Goal: Understand process/instructions: Learn about a topic

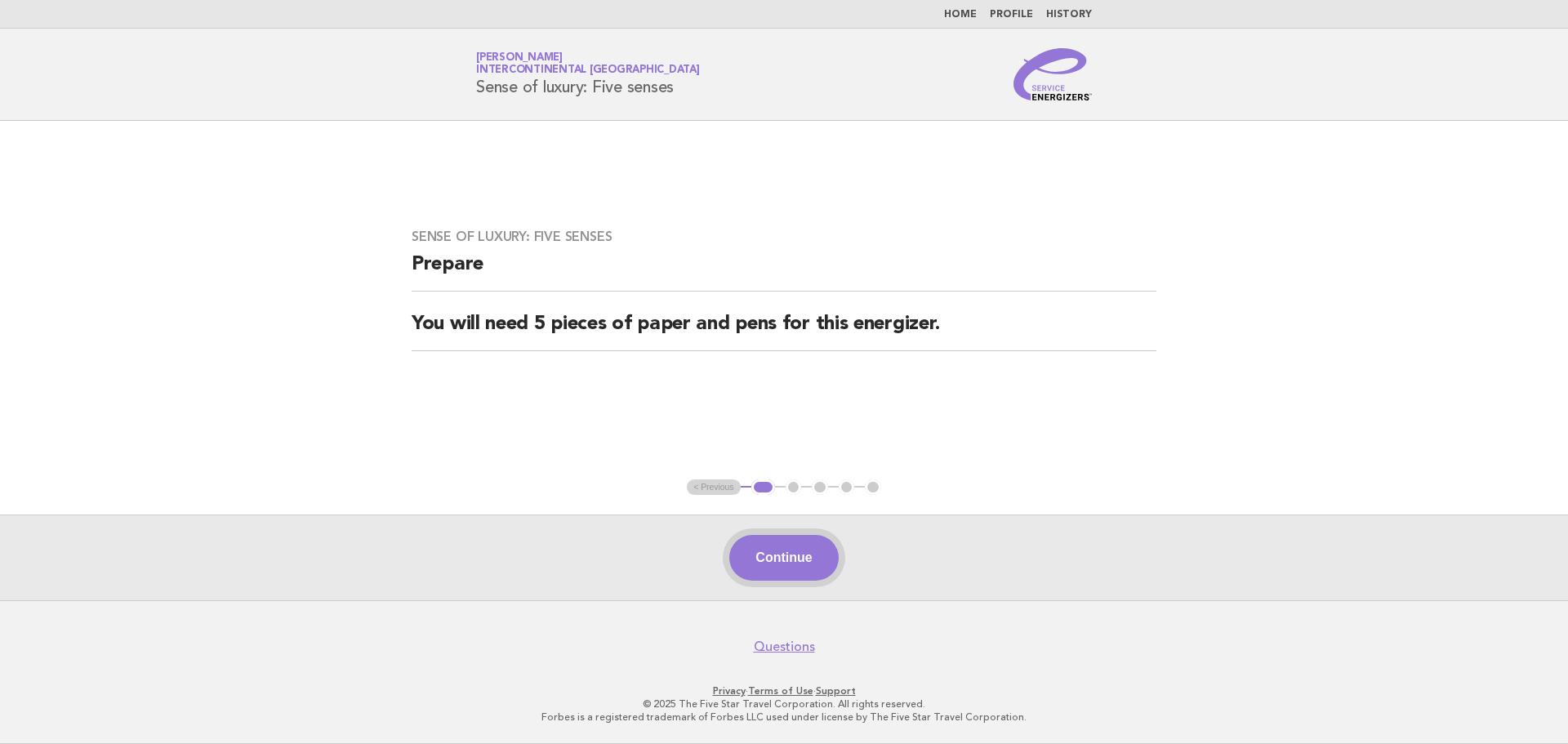
click at [759, 571] on button "Continue" at bounding box center [783, 557] width 109 height 46
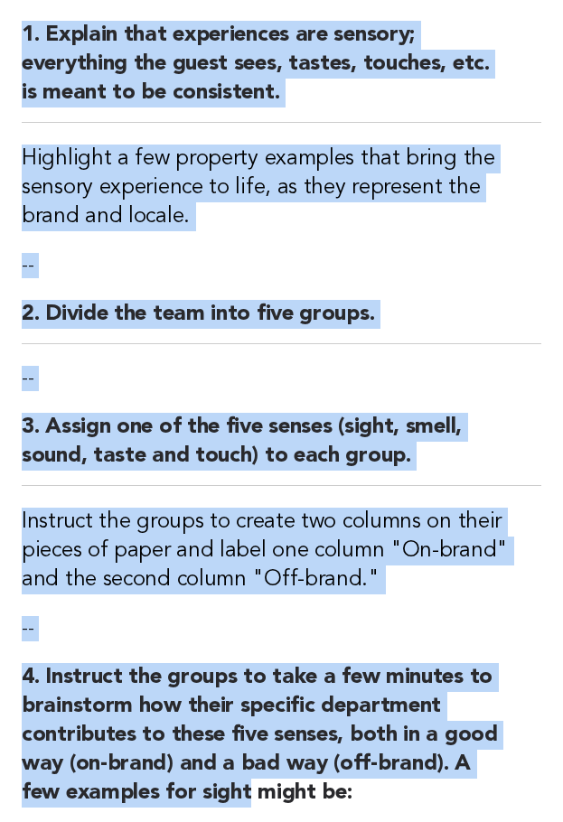
scroll to position [760, 0]
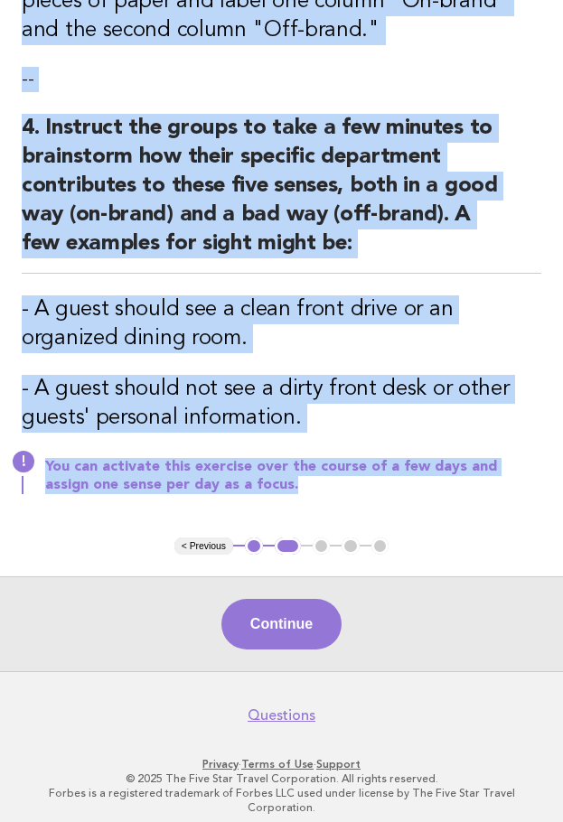
drag, startPoint x: 19, startPoint y: 139, endPoint x: 259, endPoint y: 498, distance: 432.2
copy div "Sense of luxury: Five senses Activity 1. Explain that experiences are sensory; …"
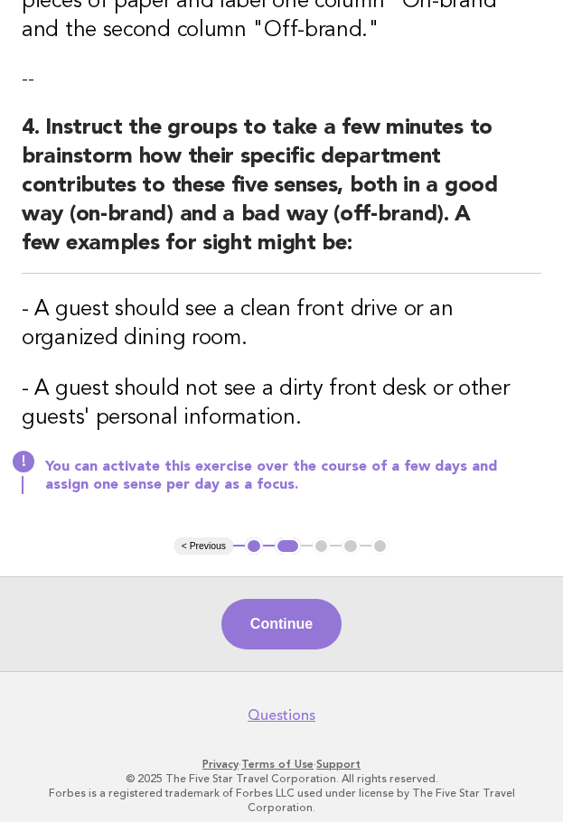
click at [36, 590] on div "Continue" at bounding box center [281, 623] width 563 height 95
click at [302, 623] on button "Continue" at bounding box center [281, 624] width 120 height 51
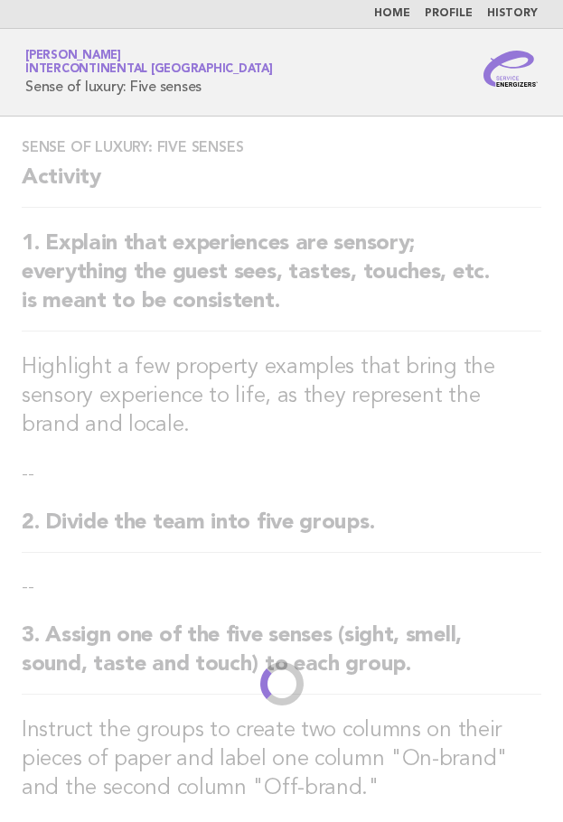
scroll to position [0, 0]
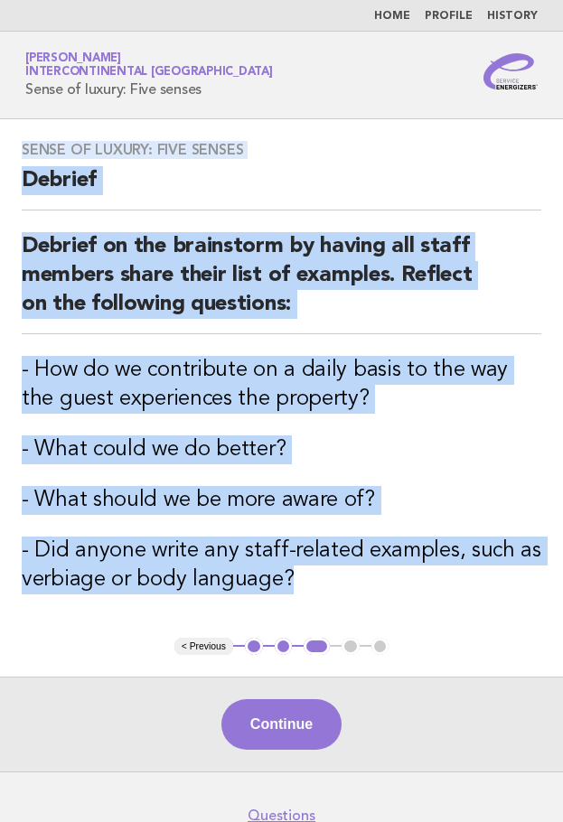
drag, startPoint x: 22, startPoint y: 144, endPoint x: 324, endPoint y: 587, distance: 536.7
click at [324, 587] on div "Sense of luxury: Five senses Debrief Debrief on the brainstorm by having all st…" at bounding box center [281, 378] width 563 height 518
copy div "Sense of luxury: Five senses Debrief Debrief on the brainstorm by having all st…"
click at [113, 640] on main "Sense of luxury: Five senses Debrief Debrief on the brainstorm by having all st…" at bounding box center [281, 445] width 563 height 653
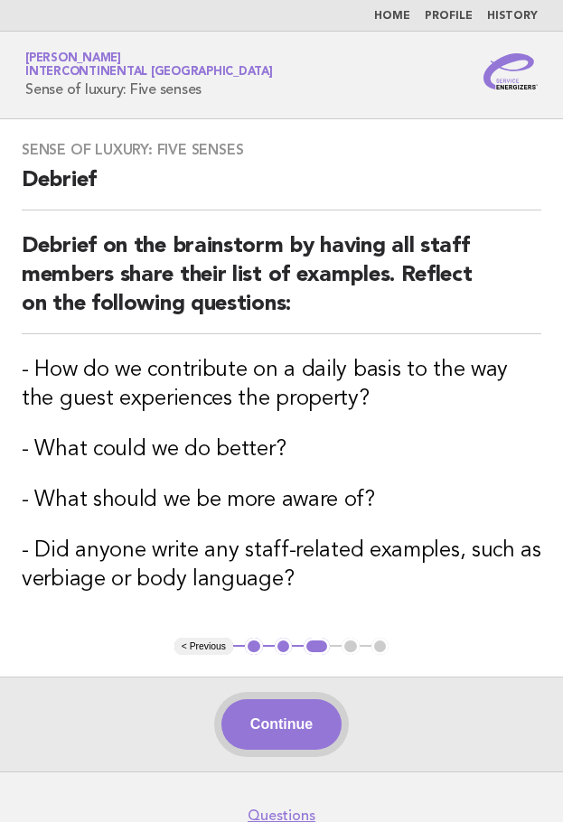
click at [307, 725] on button "Continue" at bounding box center [281, 724] width 120 height 51
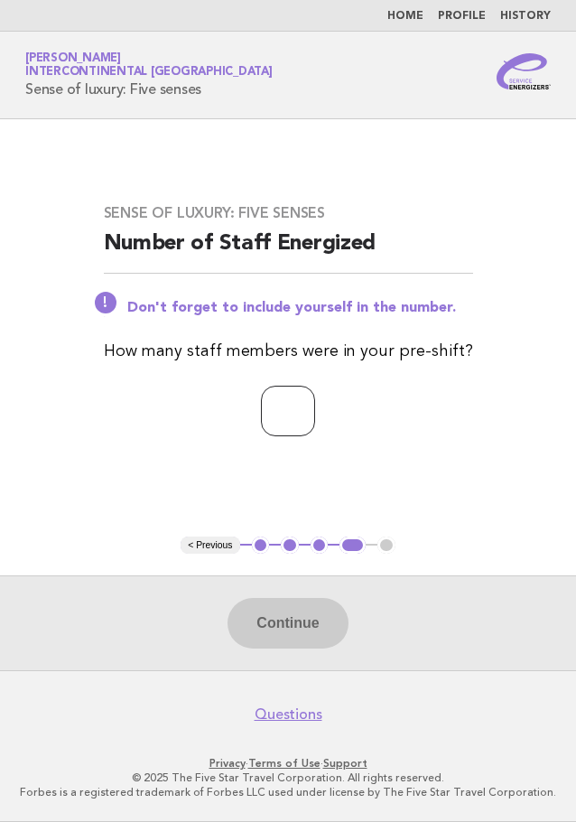
click at [301, 419] on input "number" at bounding box center [288, 411] width 54 height 51
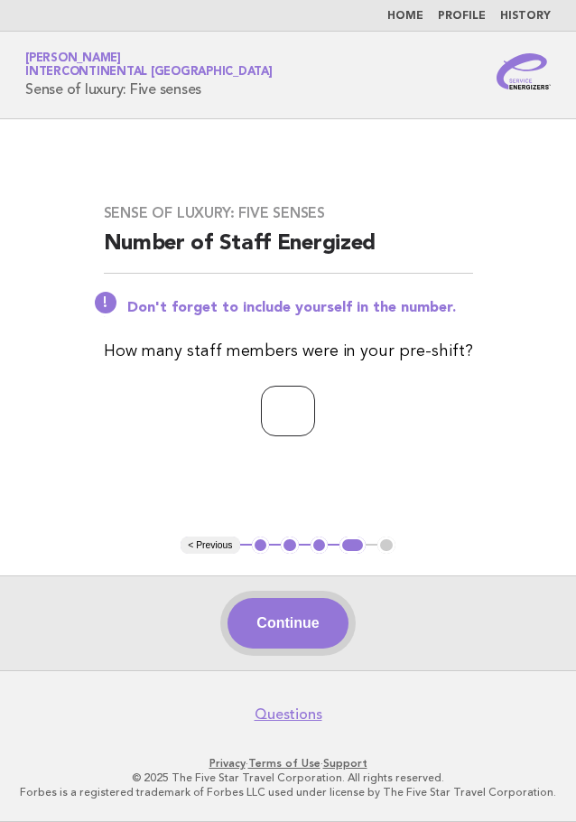
type input "**"
click at [299, 628] on button "Continue" at bounding box center [288, 623] width 120 height 51
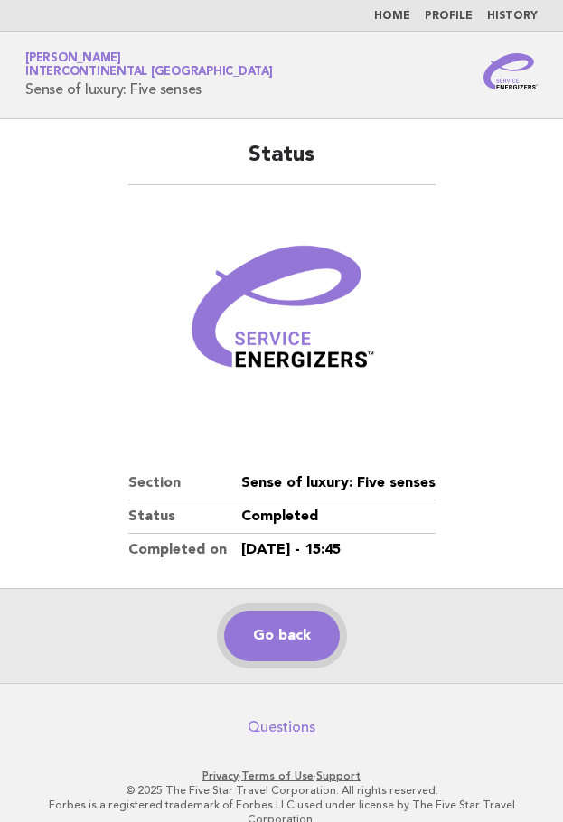
click at [301, 647] on link "Go back" at bounding box center [282, 635] width 116 height 51
